Goal: Navigation & Orientation: Understand site structure

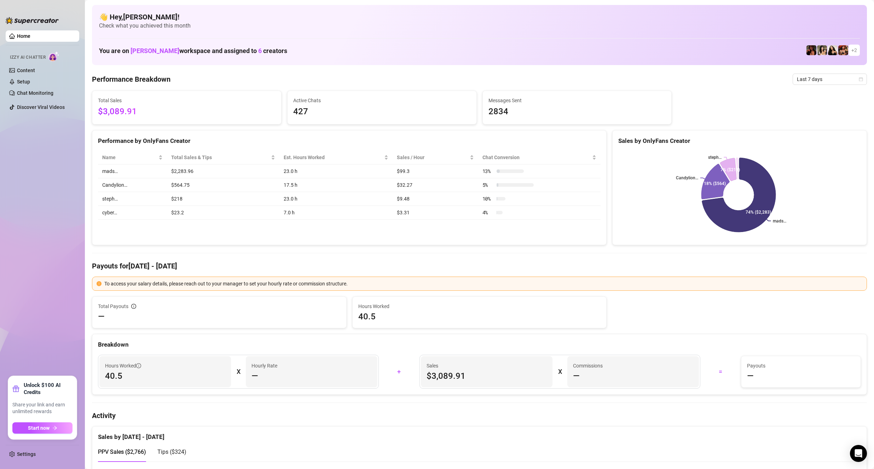
click at [66, 152] on ul "Home Izzy AI Chatter Content Setup Chat Monitoring Discover Viral Videos" at bounding box center [43, 201] width 74 height 346
click at [27, 73] on link "Content" at bounding box center [26, 71] width 18 height 6
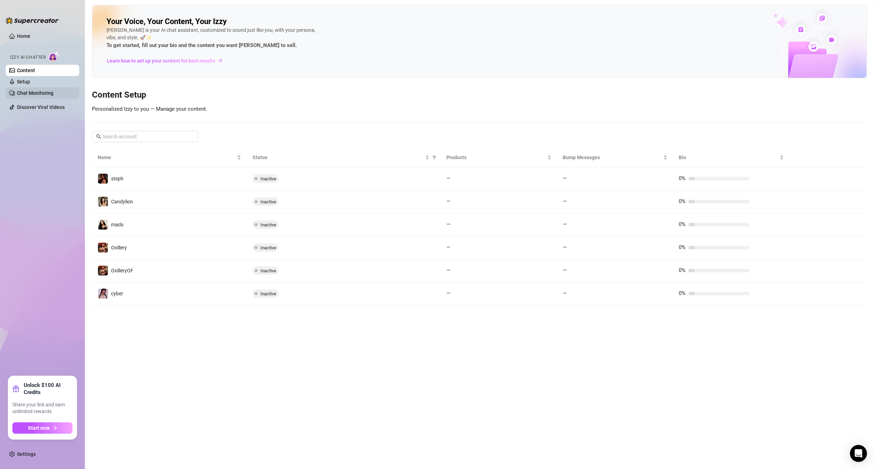
click at [32, 96] on link "Chat Monitoring" at bounding box center [35, 93] width 36 height 6
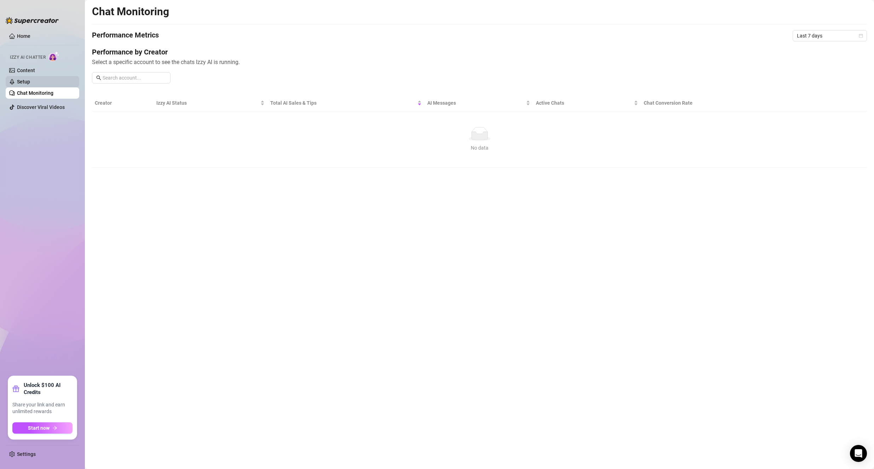
click at [30, 85] on link "Setup" at bounding box center [23, 82] width 13 height 6
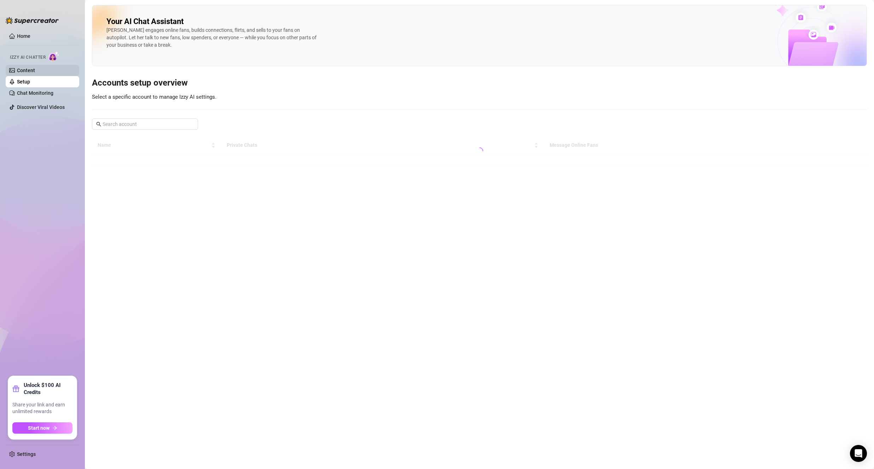
click at [35, 73] on link "Content" at bounding box center [26, 71] width 18 height 6
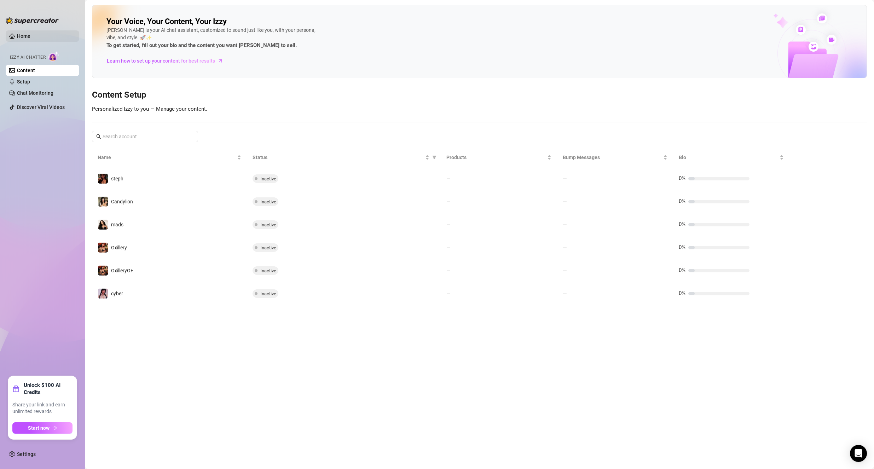
click at [26, 34] on link "Home" at bounding box center [23, 36] width 13 height 6
